Goal: Task Accomplishment & Management: Manage account settings

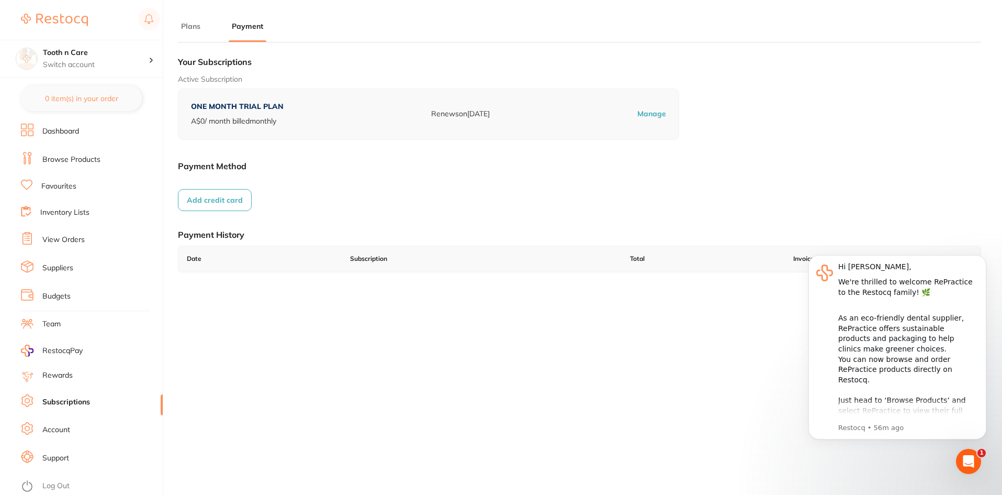
click at [67, 428] on link "Account" at bounding box center [56, 429] width 28 height 10
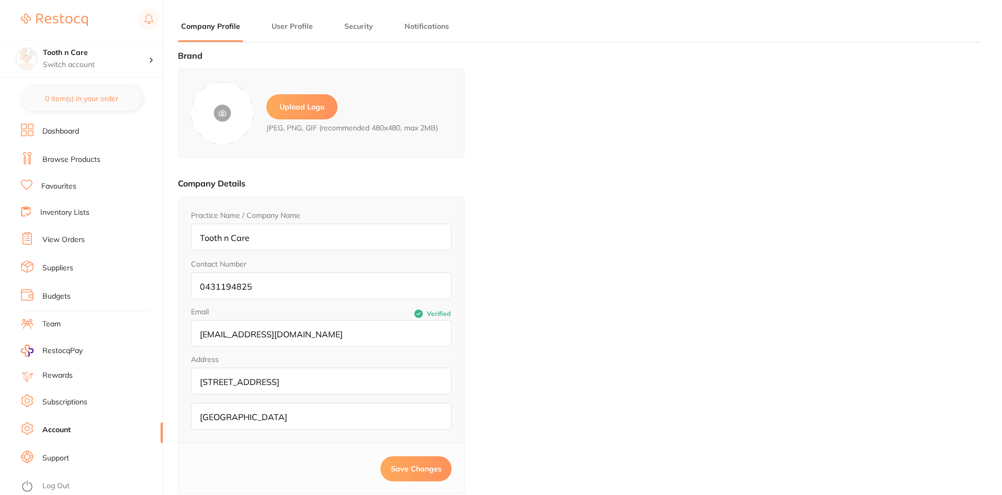
type input "Nisheeth"
type input "Agrawal"
type input "0431194825"
type input "reception@toothncare.com.au"
click at [301, 107] on label "Upload Logo" at bounding box center [301, 106] width 71 height 25
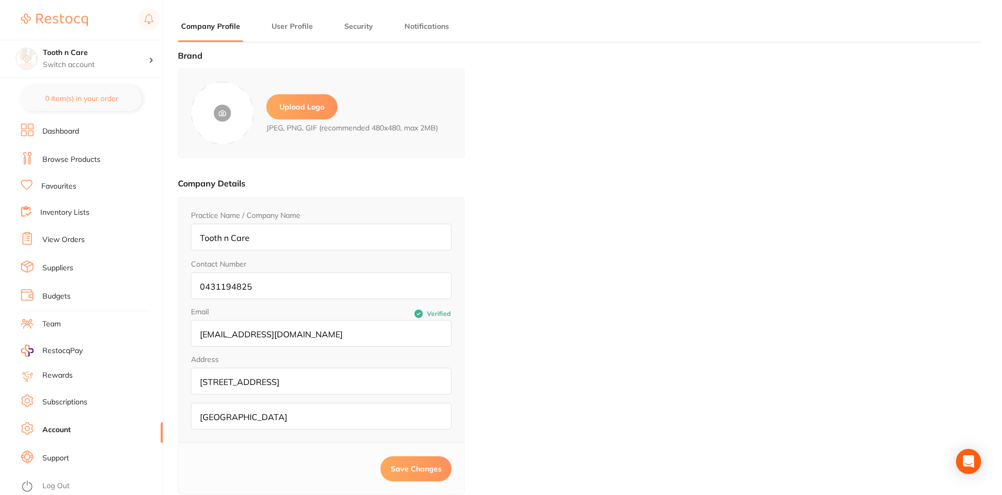
click at [0, 0] on input "file" at bounding box center [0, 0] width 0 height 0
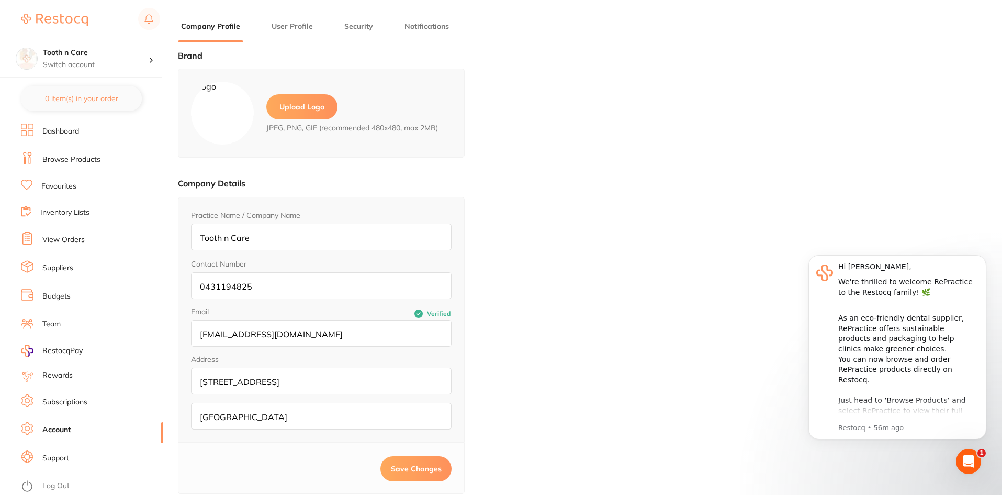
click at [391, 464] on span "Save Changes" at bounding box center [416, 468] width 51 height 9
click at [398, 472] on span "Save Changes" at bounding box center [416, 468] width 51 height 9
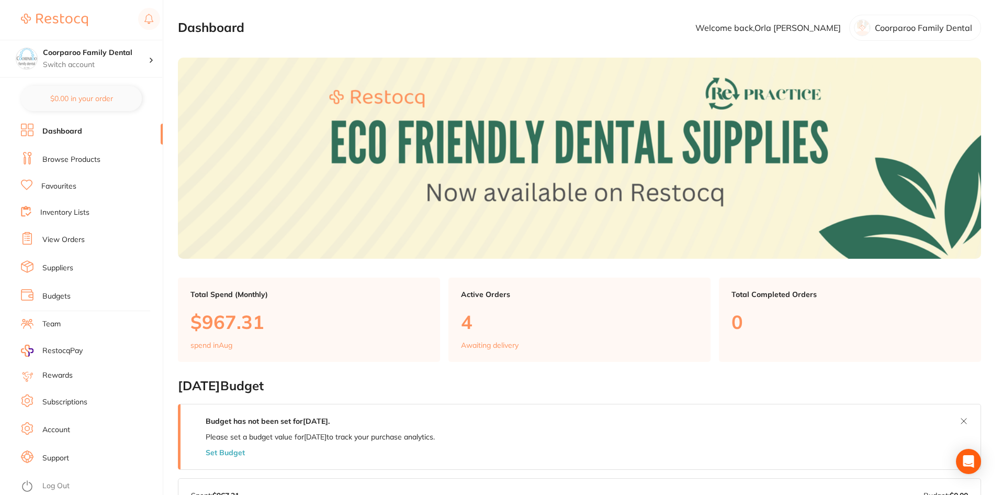
click at [74, 404] on link "Subscriptions" at bounding box center [64, 402] width 45 height 10
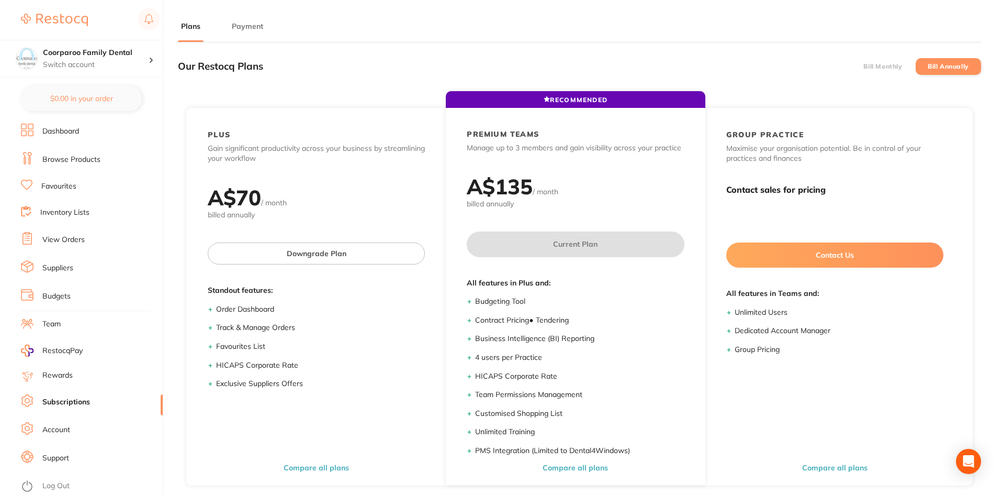
click at [248, 24] on button "Payment" at bounding box center [248, 26] width 38 height 10
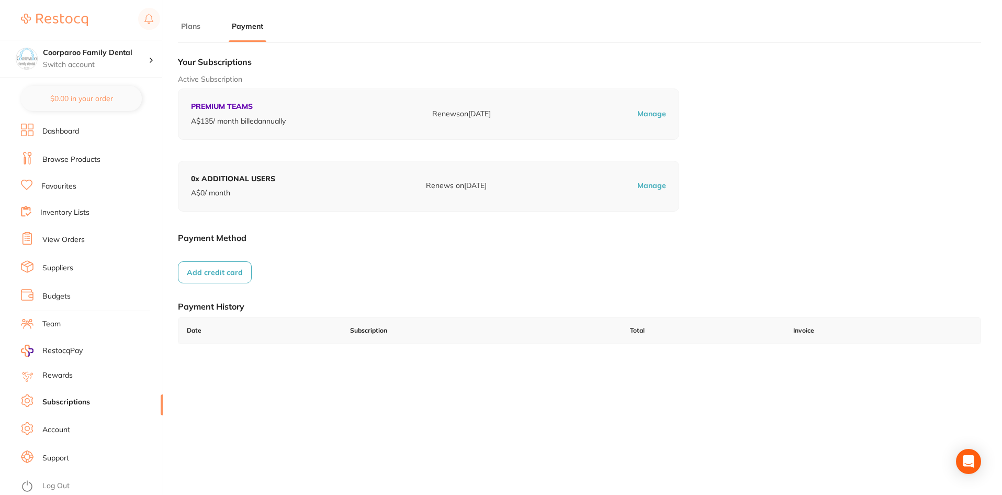
click at [59, 237] on link "View Orders" at bounding box center [63, 239] width 42 height 10
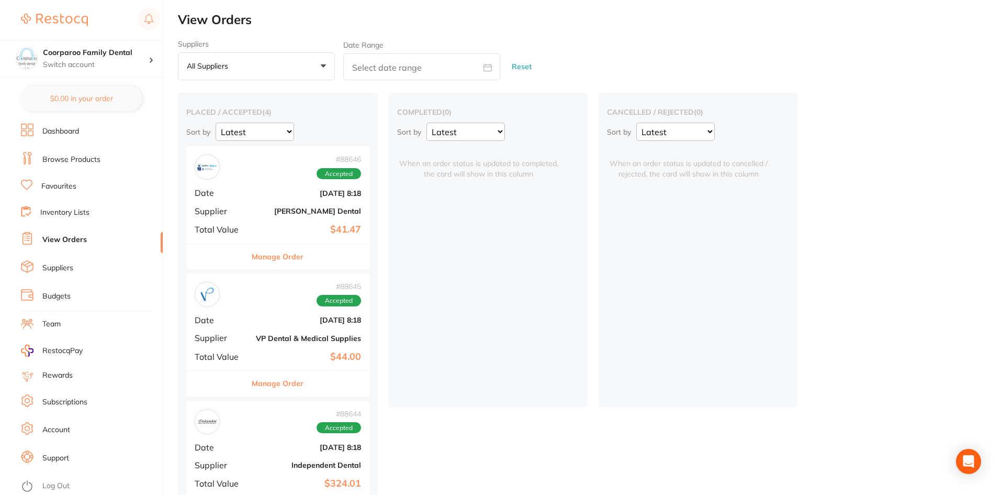
click at [69, 188] on link "Favourites" at bounding box center [58, 186] width 35 height 10
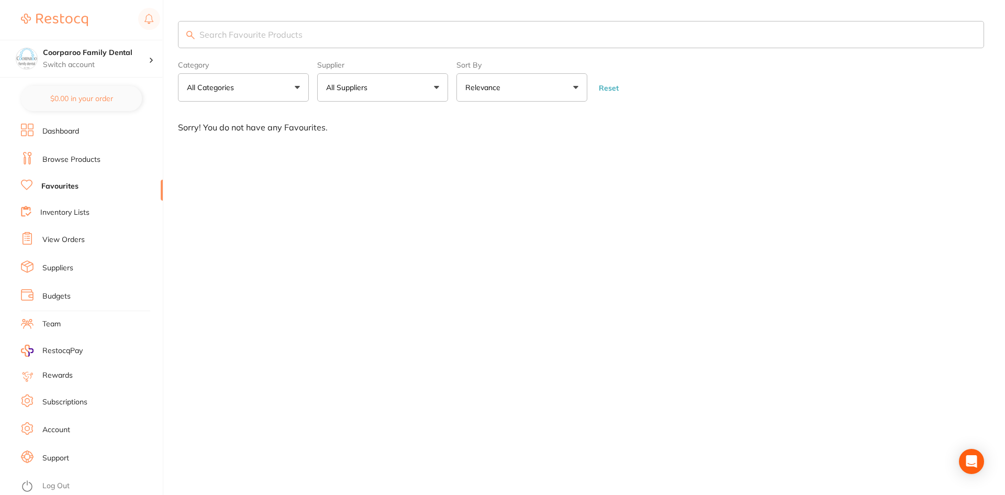
click at [80, 209] on link "Inventory Lists" at bounding box center [64, 212] width 49 height 10
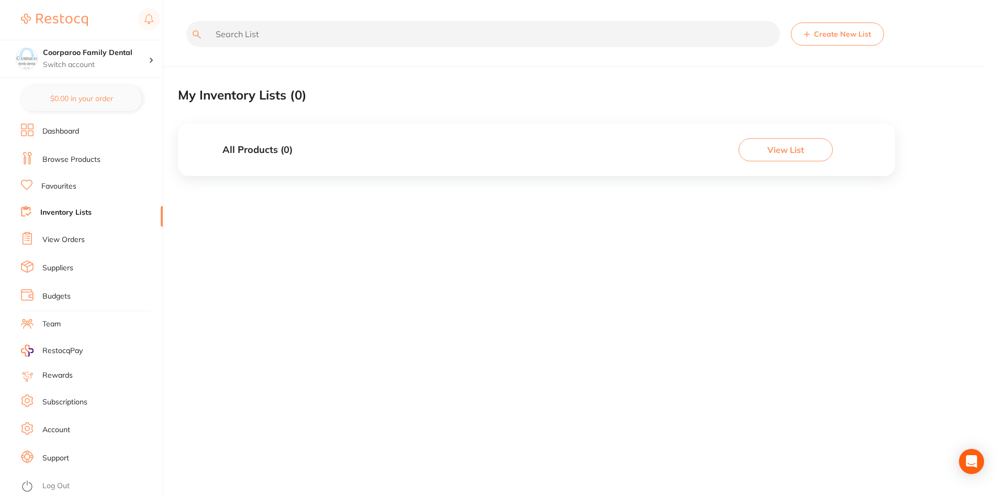
click at [56, 400] on link "Subscriptions" at bounding box center [64, 402] width 45 height 10
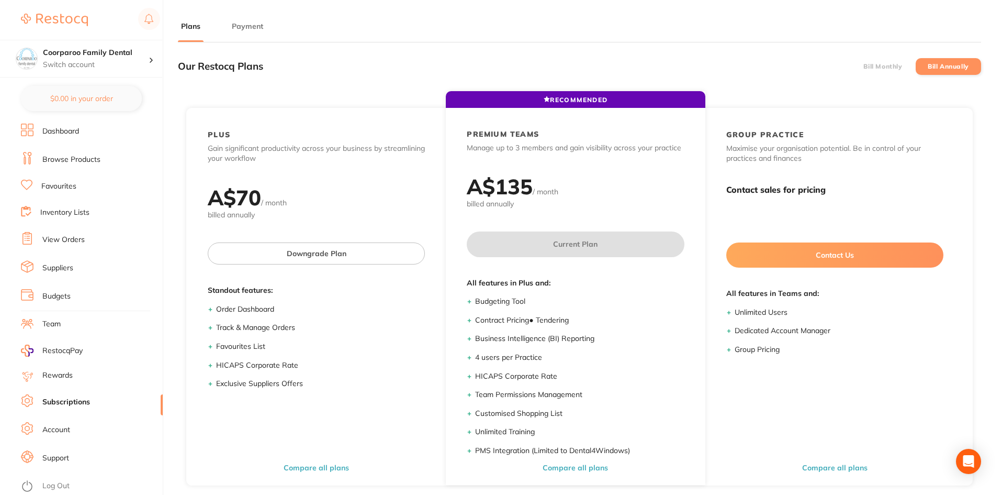
click at [253, 23] on button "Payment" at bounding box center [248, 26] width 38 height 10
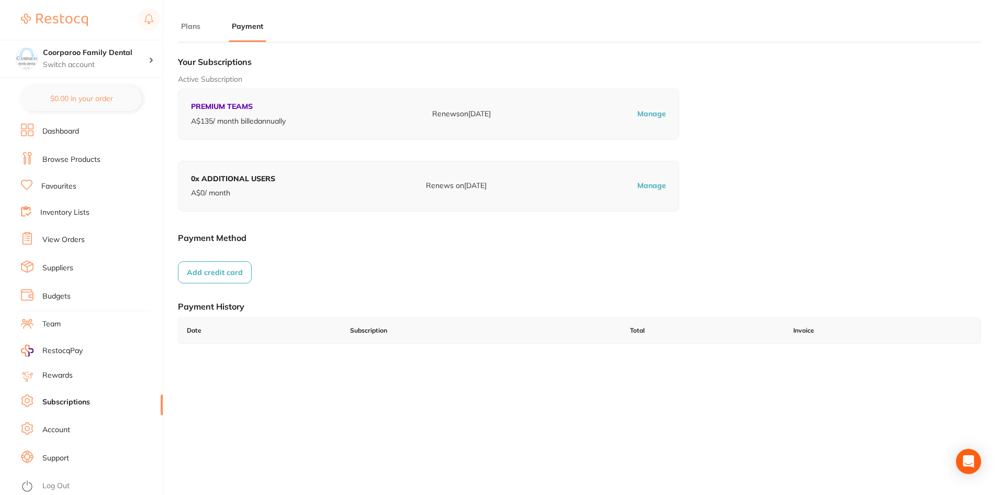
click at [61, 401] on link "Subscriptions" at bounding box center [66, 402] width 48 height 10
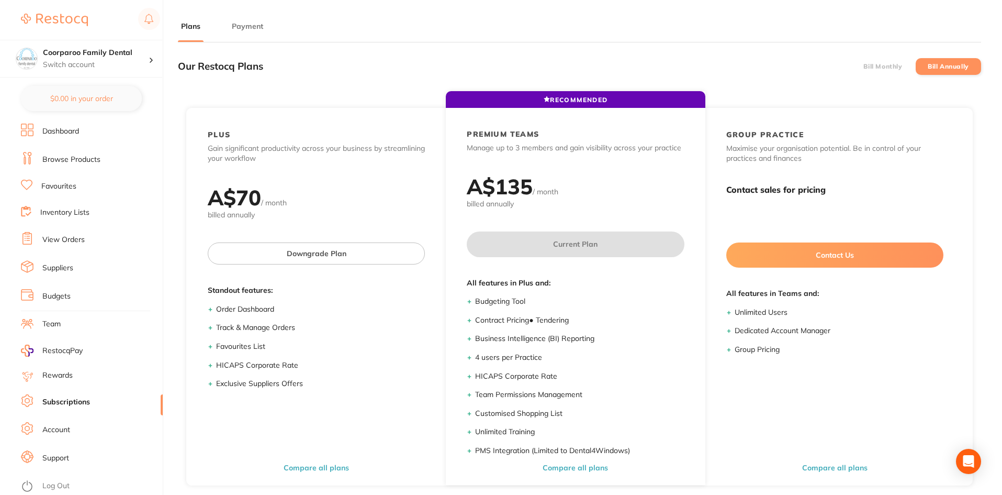
click at [252, 27] on button "Payment" at bounding box center [248, 26] width 38 height 10
click at [245, 23] on button "Payment" at bounding box center [248, 26] width 38 height 10
